Goal: Transaction & Acquisition: Subscribe to service/newsletter

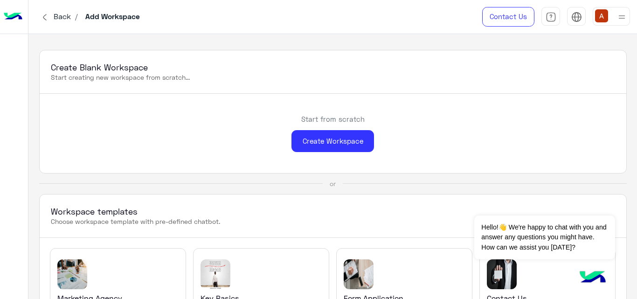
click at [612, 15] on div at bounding box center [611, 16] width 37 height 19
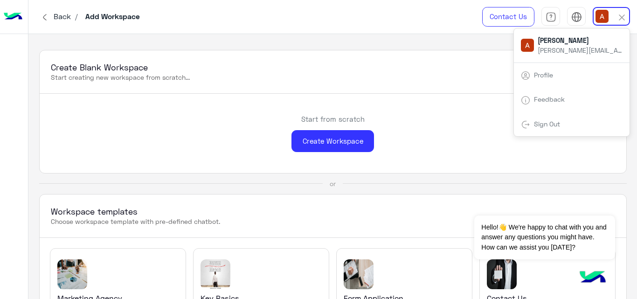
click at [550, 120] on link "Sign Out" at bounding box center [547, 124] width 26 height 8
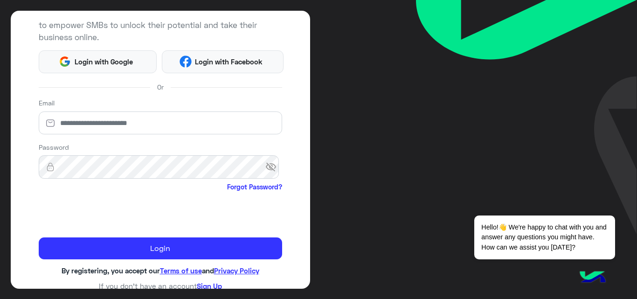
scroll to position [110, 0]
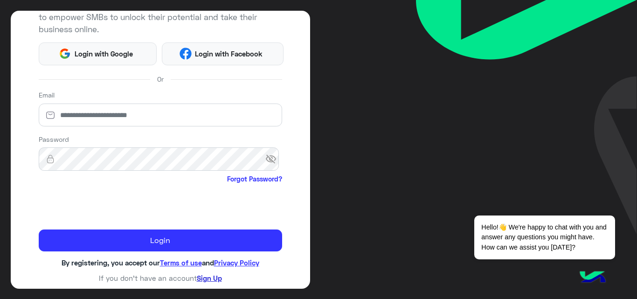
click at [206, 276] on link "Sign Up" at bounding box center [209, 278] width 25 height 8
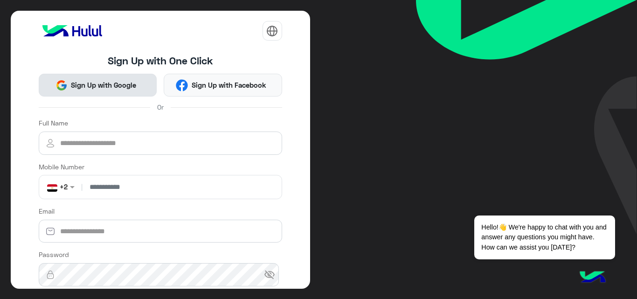
click at [102, 85] on span "Sign Up with Google" at bounding box center [104, 85] width 72 height 11
